Goal: Task Accomplishment & Management: Complete application form

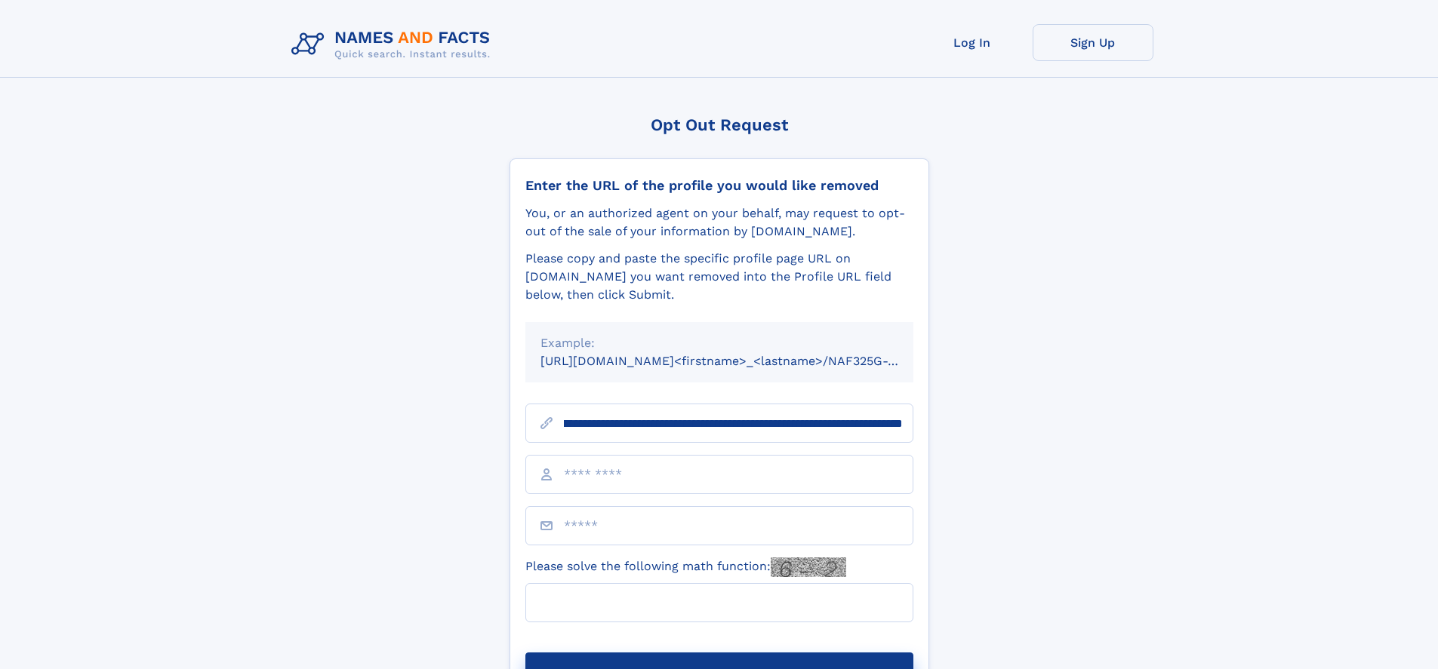
scroll to position [0, 165]
type input "**********"
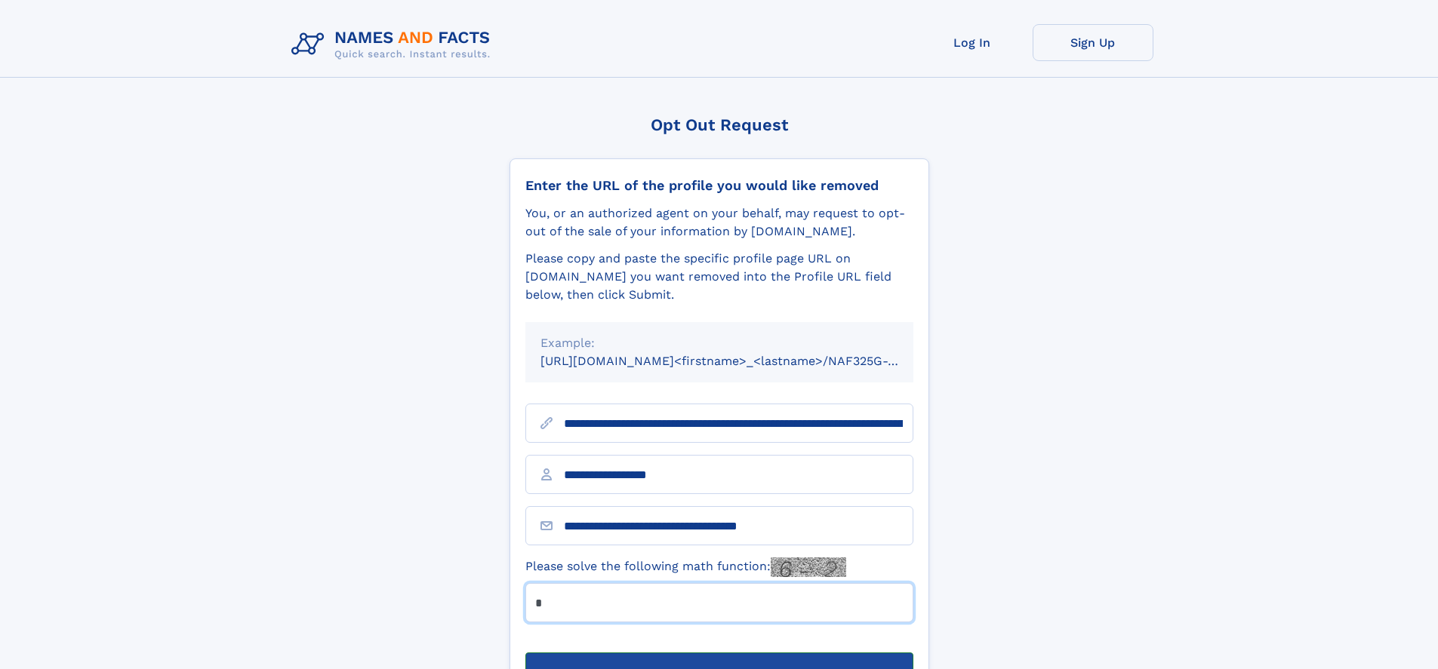
type input "*"
click at [719, 653] on button "Submit Opt Out Request" at bounding box center [719, 677] width 388 height 48
